Goal: Information Seeking & Learning: Learn about a topic

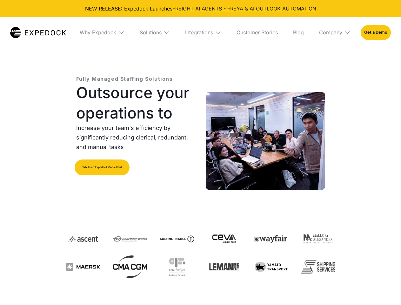
select select
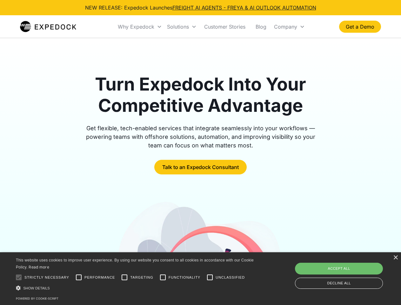
click at [140, 27] on div "Why Expedock" at bounding box center [136, 26] width 37 height 6
click at [182, 27] on div "Solutions" at bounding box center [178, 26] width 22 height 6
click at [289, 27] on div "Company" at bounding box center [285, 26] width 23 height 6
click at [19, 277] on div at bounding box center [18, 277] width 13 height 13
click at [79, 277] on input "Performance" at bounding box center [78, 277] width 13 height 13
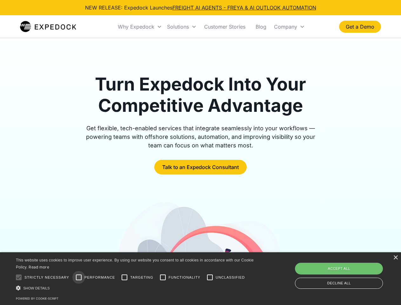
checkbox input "true"
click at [124, 277] on input "Targeting" at bounding box center [124, 277] width 13 height 13
checkbox input "true"
click at [163, 277] on input "Functionality" at bounding box center [162, 277] width 13 height 13
checkbox input "true"
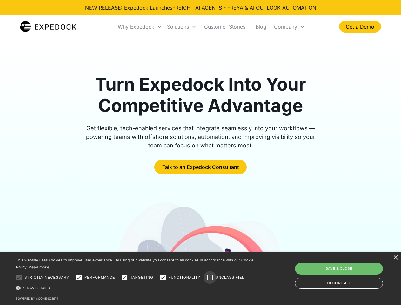
click at [210, 277] on input "Unclassified" at bounding box center [209, 277] width 13 height 13
checkbox input "true"
click at [136, 288] on div "Show details Hide details" at bounding box center [136, 287] width 240 height 7
